Goal: Task Accomplishment & Management: Manage account settings

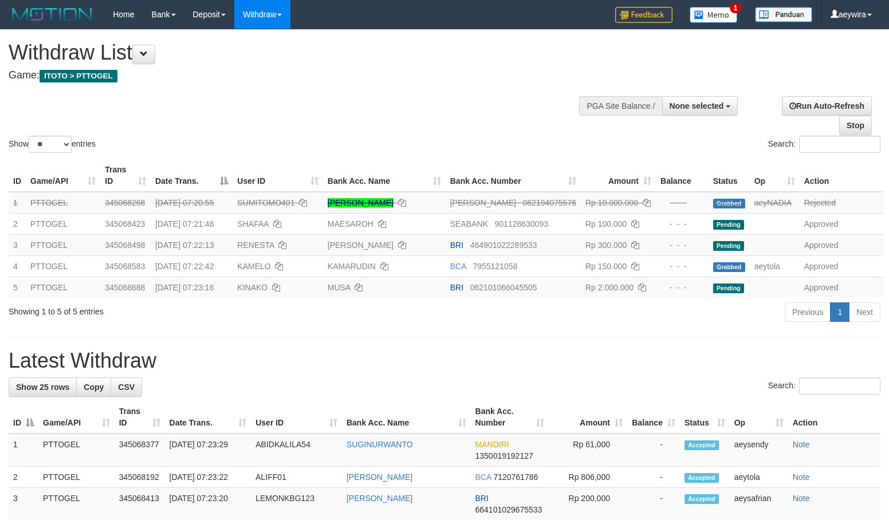
select select
select select "**"
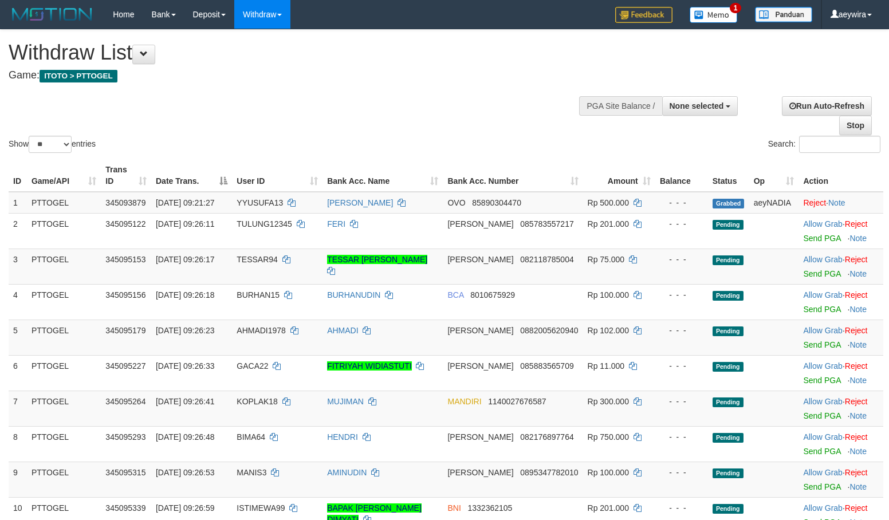
select select
select select "**"
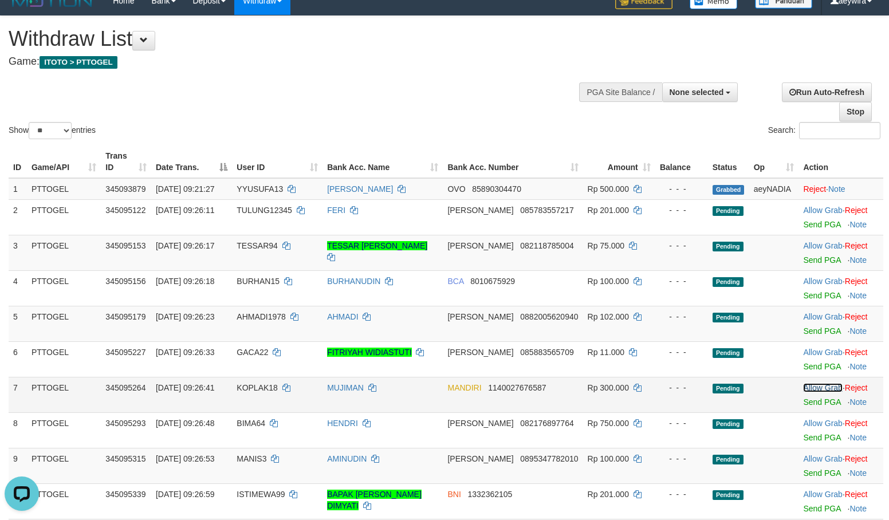
click at [808, 388] on link "Allow Grab" at bounding box center [822, 387] width 39 height 9
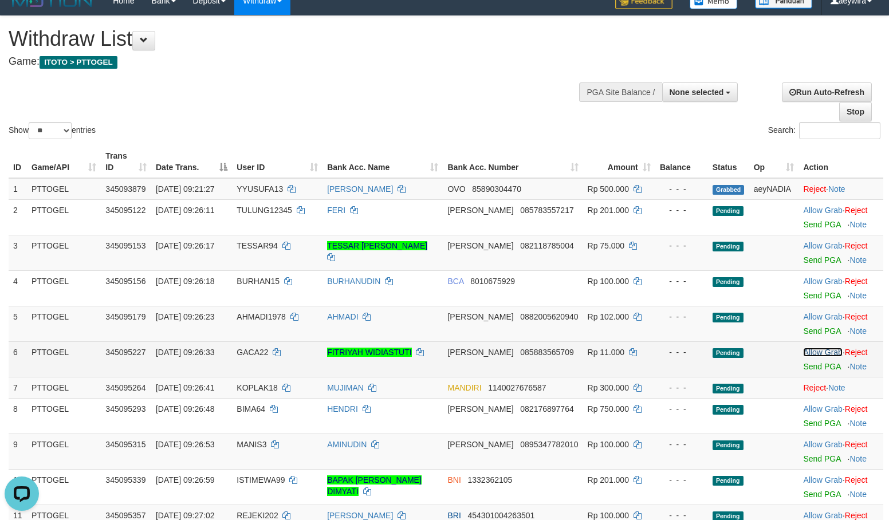
click at [810, 353] on link "Allow Grab" at bounding box center [822, 352] width 39 height 9
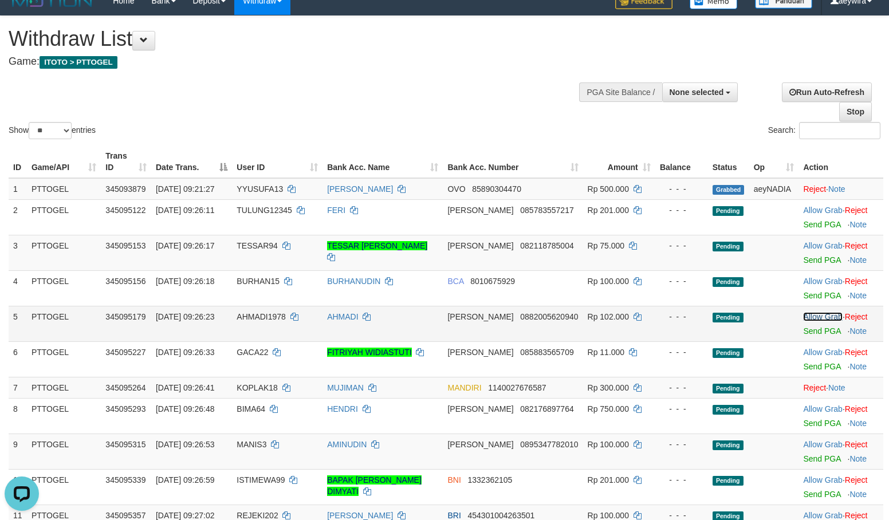
click at [806, 320] on link "Allow Grab" at bounding box center [822, 316] width 39 height 9
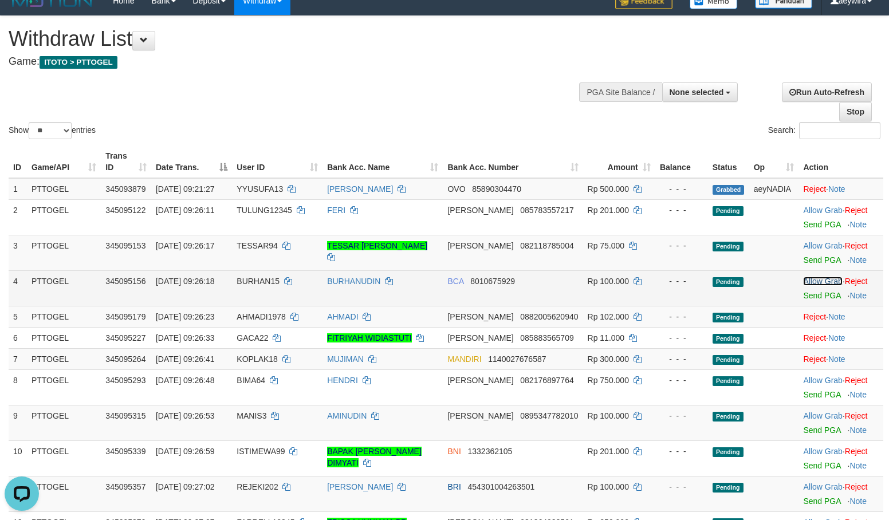
click at [810, 282] on link "Allow Grab" at bounding box center [822, 281] width 39 height 9
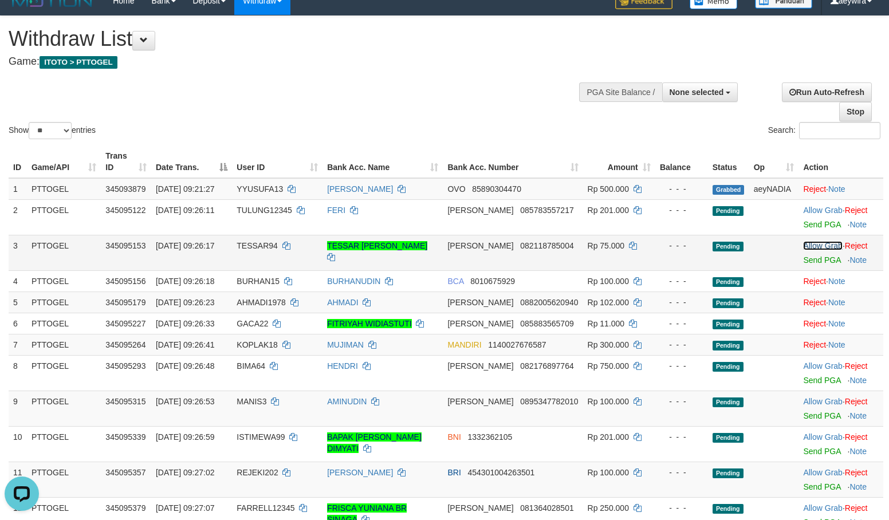
click at [806, 247] on link "Allow Grab" at bounding box center [822, 245] width 39 height 9
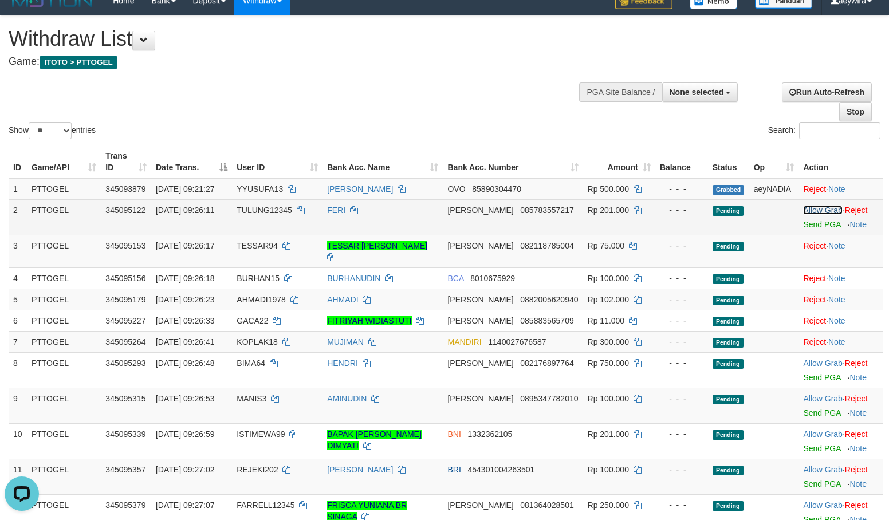
click at [811, 213] on link "Allow Grab" at bounding box center [822, 210] width 39 height 9
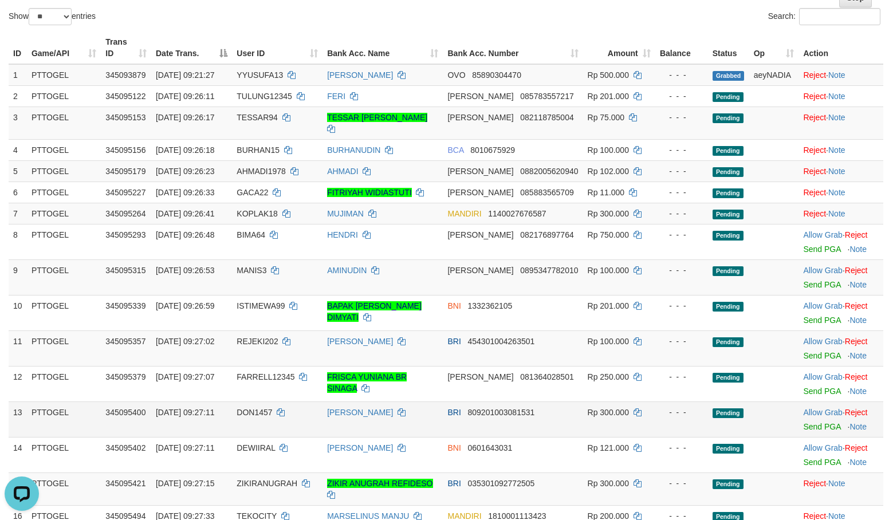
scroll to position [128, 0]
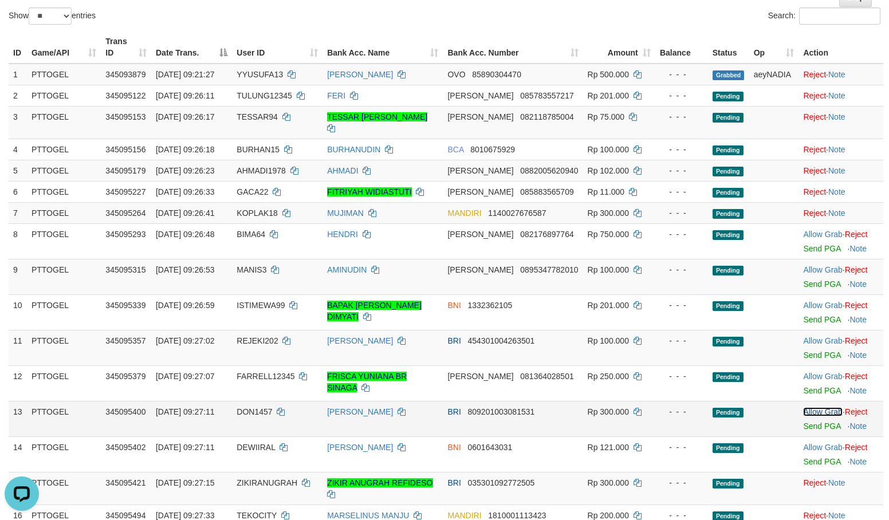
click at [816, 407] on link "Allow Grab" at bounding box center [822, 411] width 39 height 9
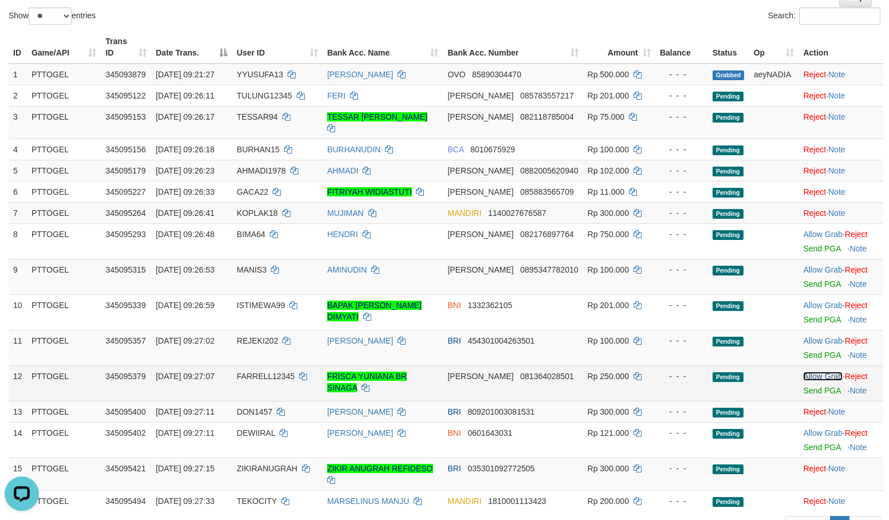
click at [823, 372] on link "Allow Grab" at bounding box center [822, 376] width 39 height 9
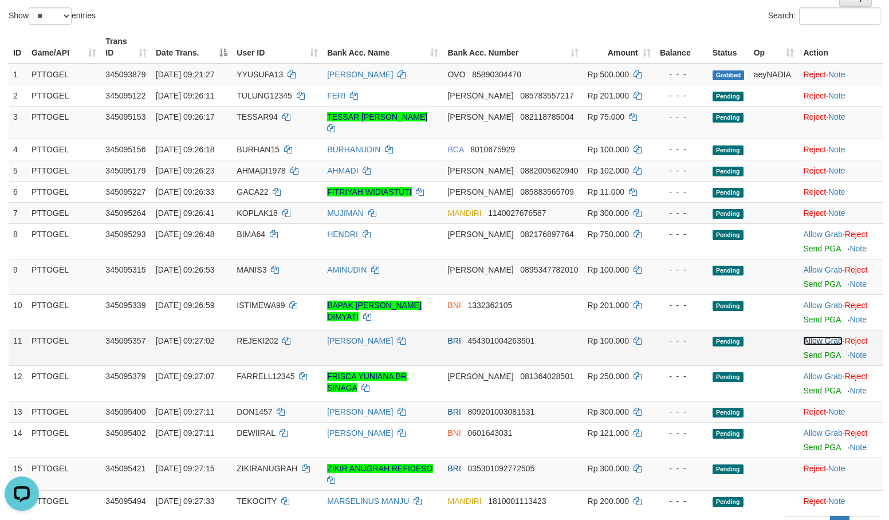
click at [818, 336] on link "Allow Grab" at bounding box center [822, 340] width 39 height 9
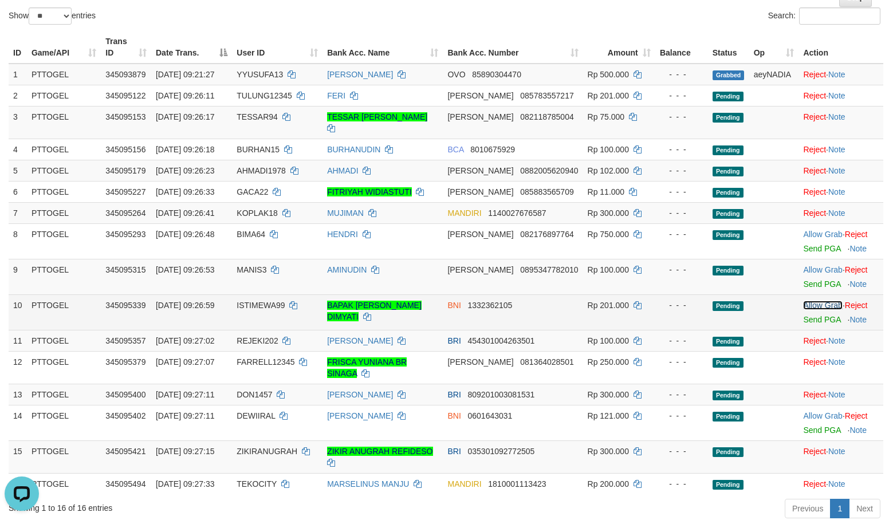
click at [814, 301] on link "Allow Grab" at bounding box center [822, 305] width 39 height 9
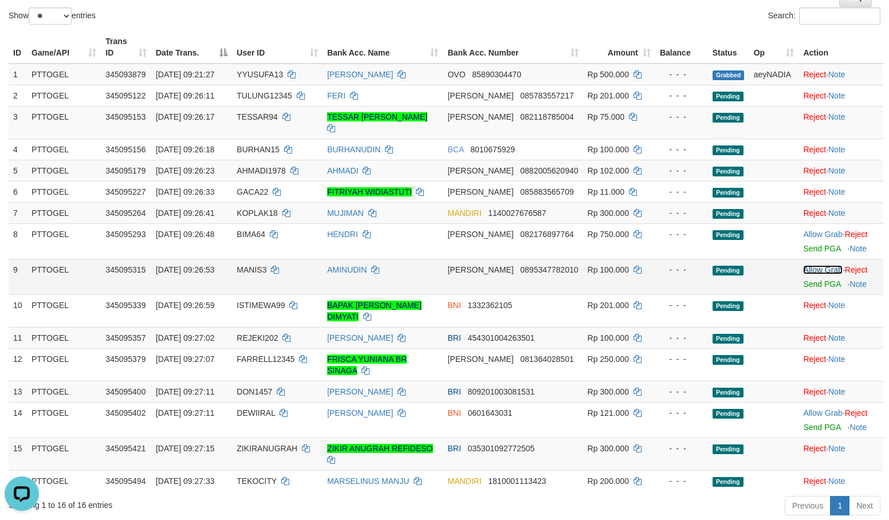
click at [813, 265] on link "Allow Grab" at bounding box center [822, 269] width 39 height 9
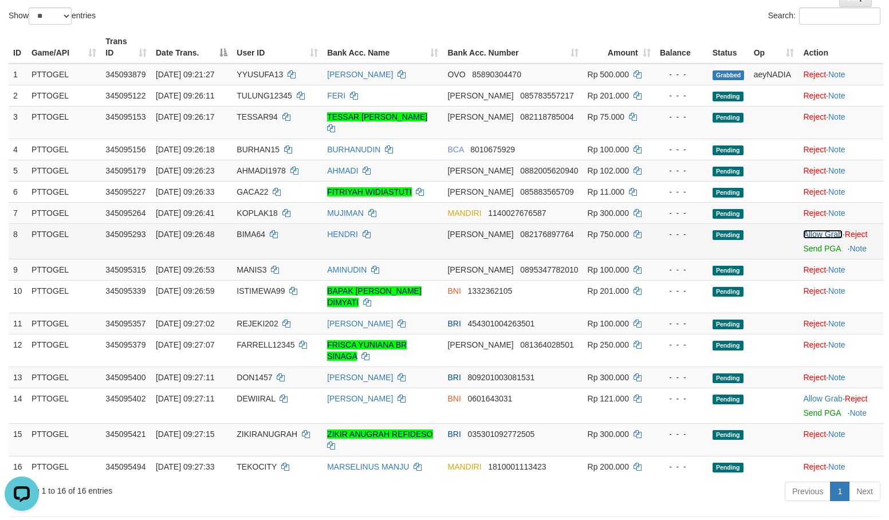
click at [810, 230] on link "Allow Grab" at bounding box center [822, 234] width 39 height 9
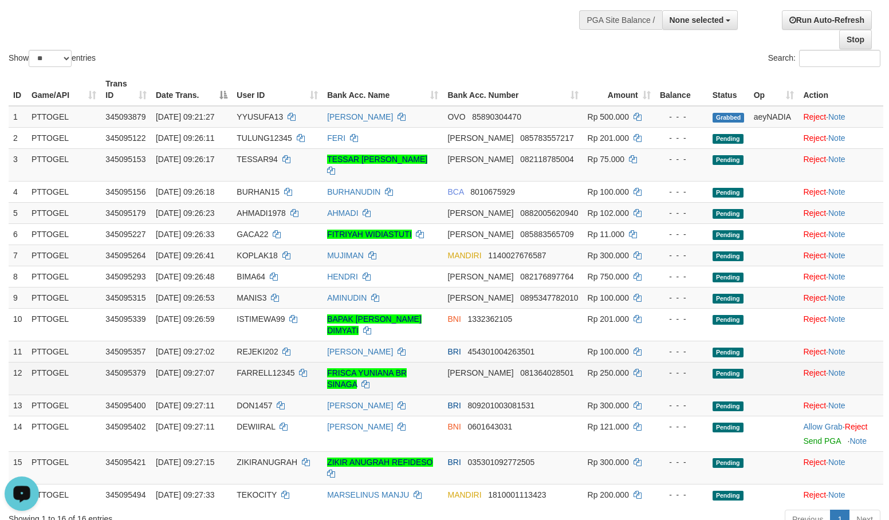
scroll to position [0, 0]
